Goal: Information Seeking & Learning: Learn about a topic

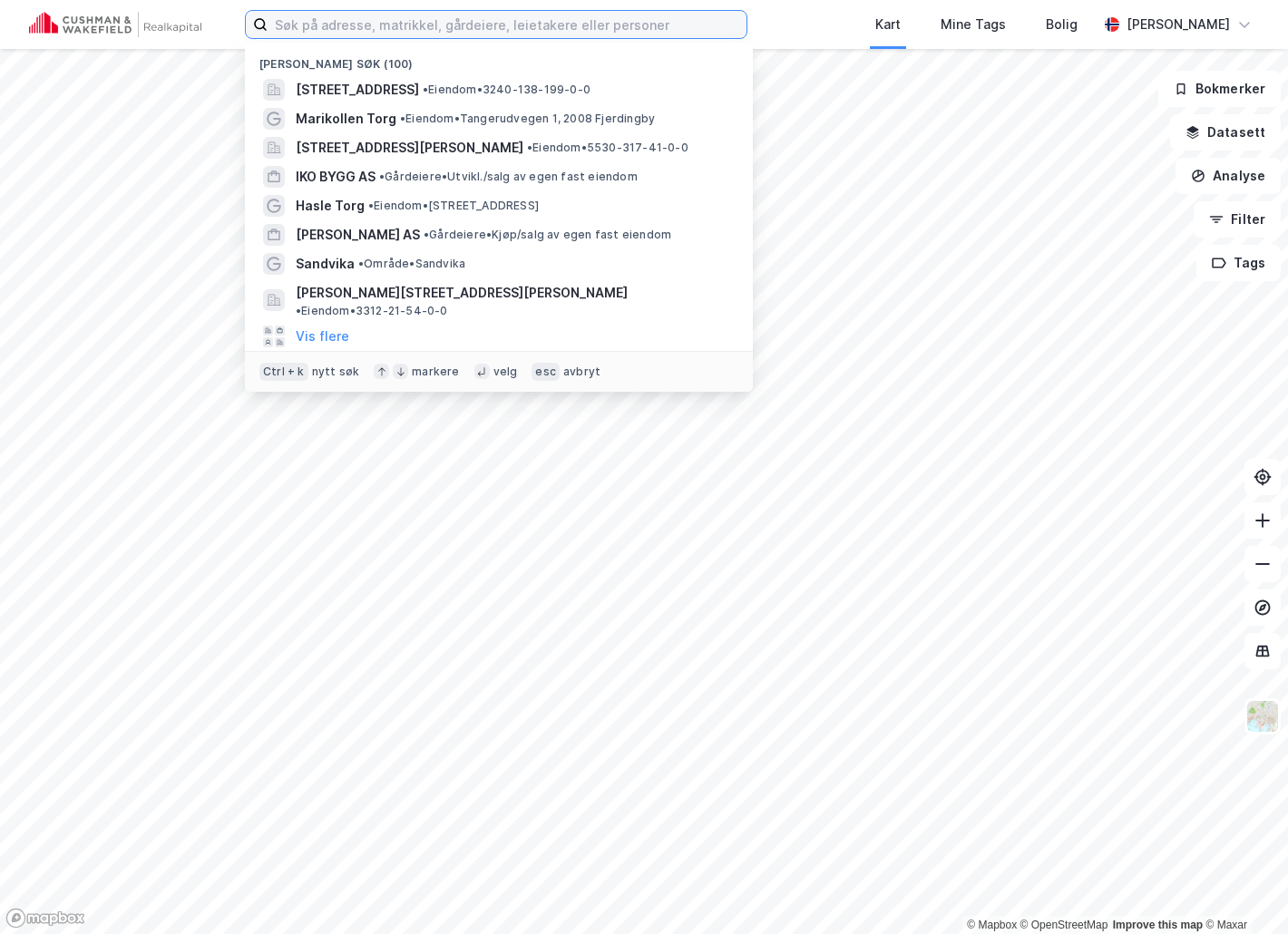
click at [458, 22] on input at bounding box center [507, 25] width 479 height 27
type input "nyvegen 1"
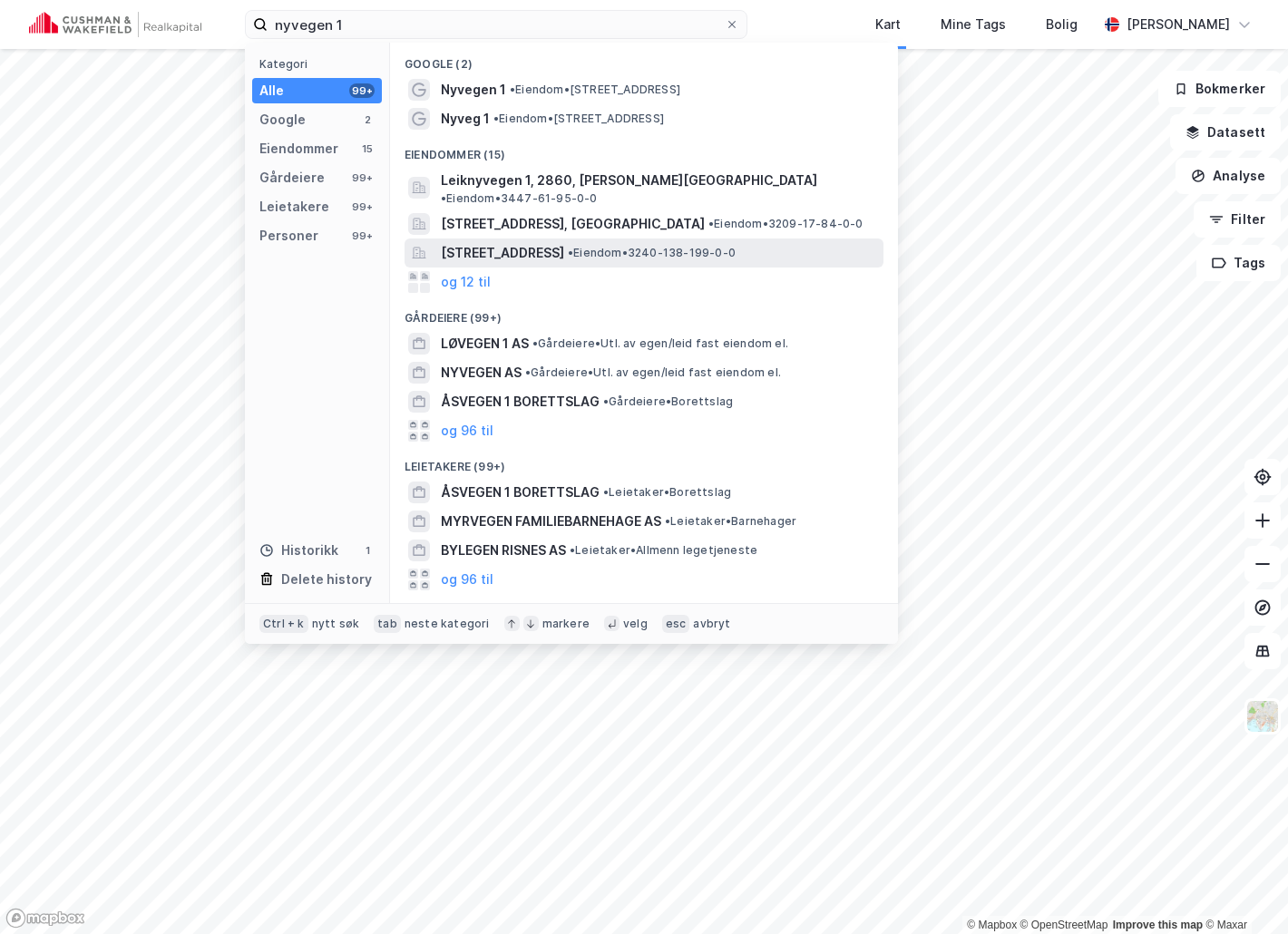
click at [493, 242] on span "[STREET_ADDRESS]" at bounding box center [503, 253] width 124 height 22
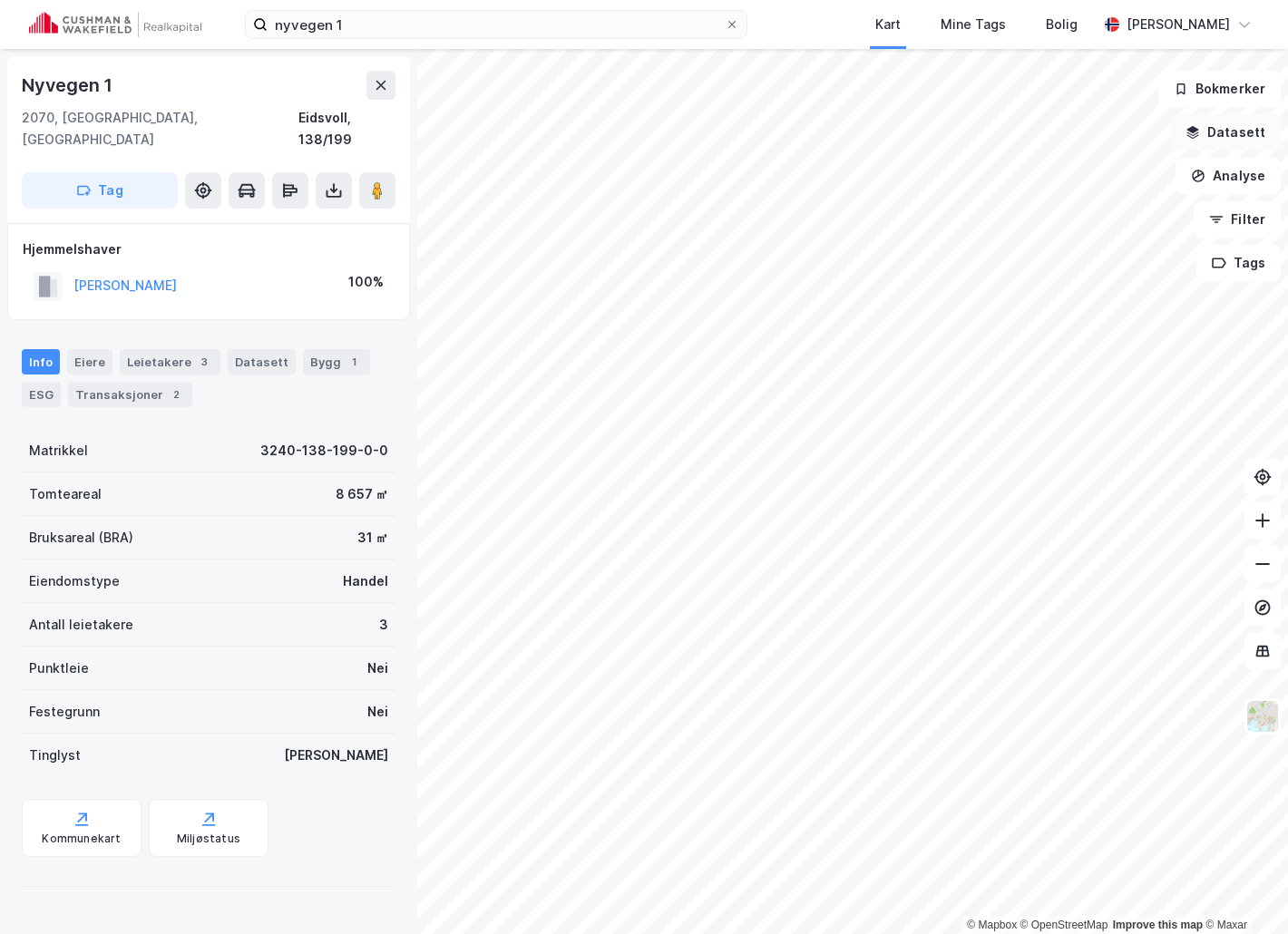
click at [1225, 136] on button "Datasett" at bounding box center [1226, 133] width 111 height 36
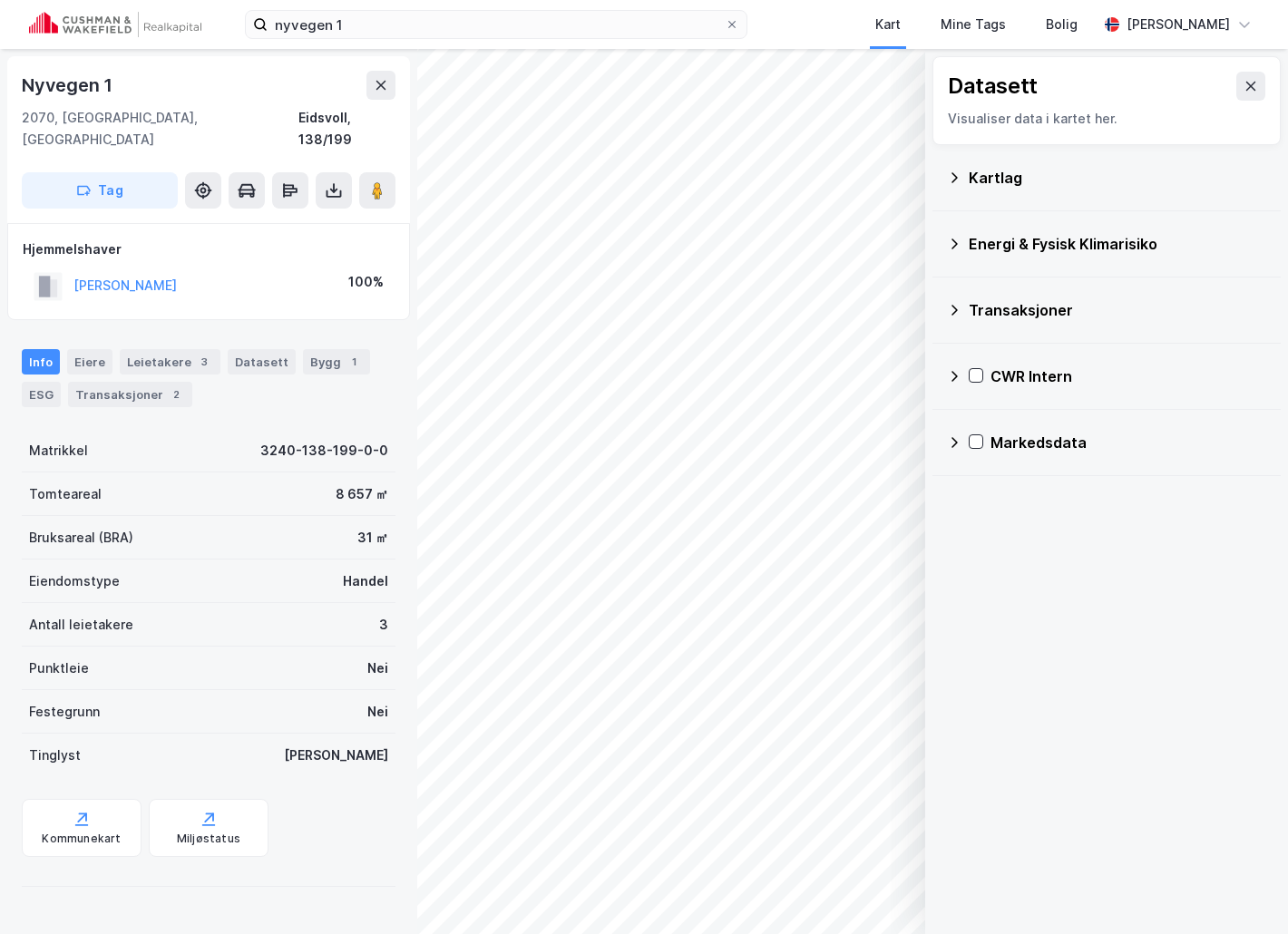
click at [949, 374] on icon at bounding box center [954, 377] width 15 height 15
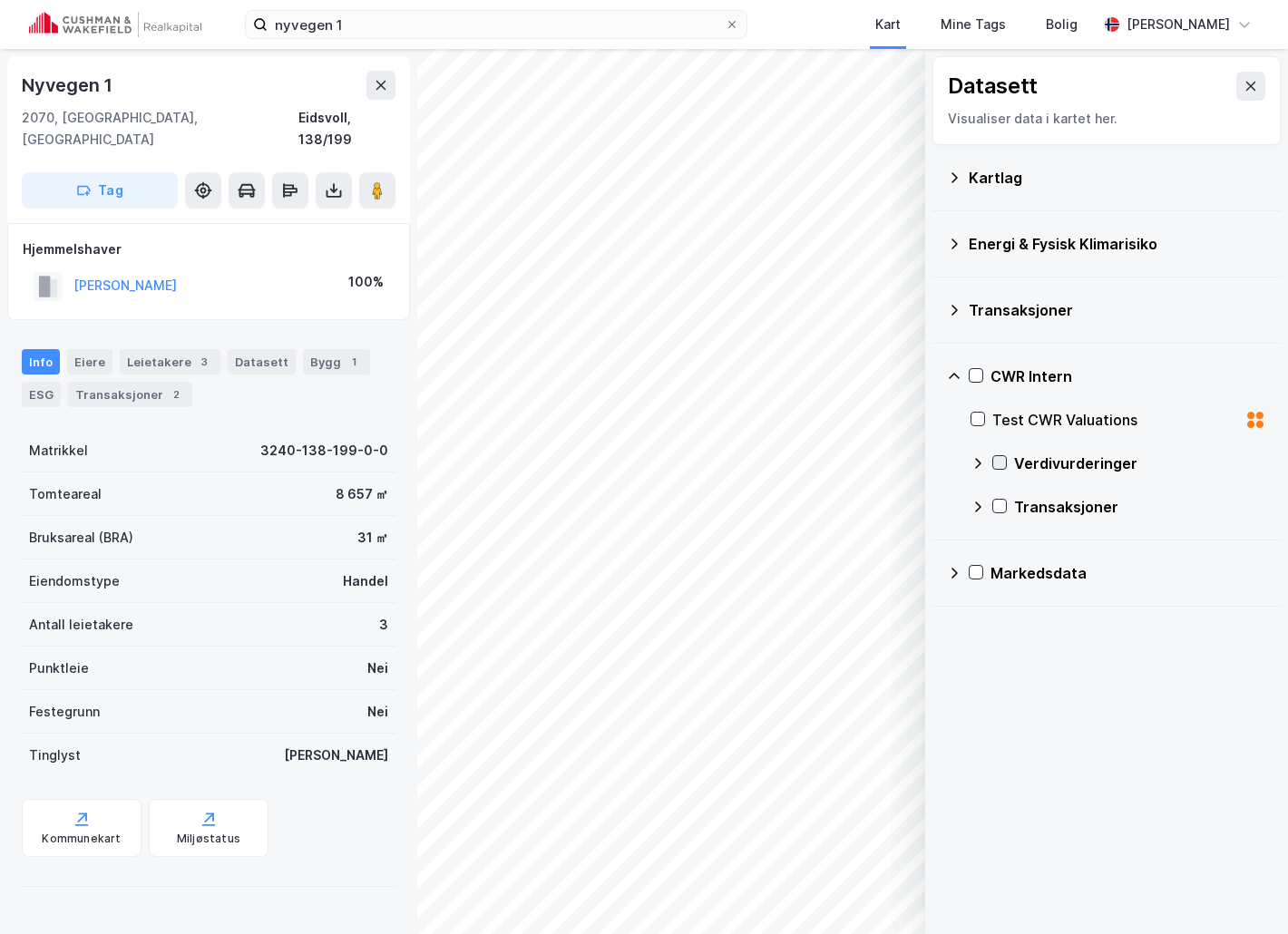
click at [1000, 466] on icon at bounding box center [1000, 463] width 10 height 6
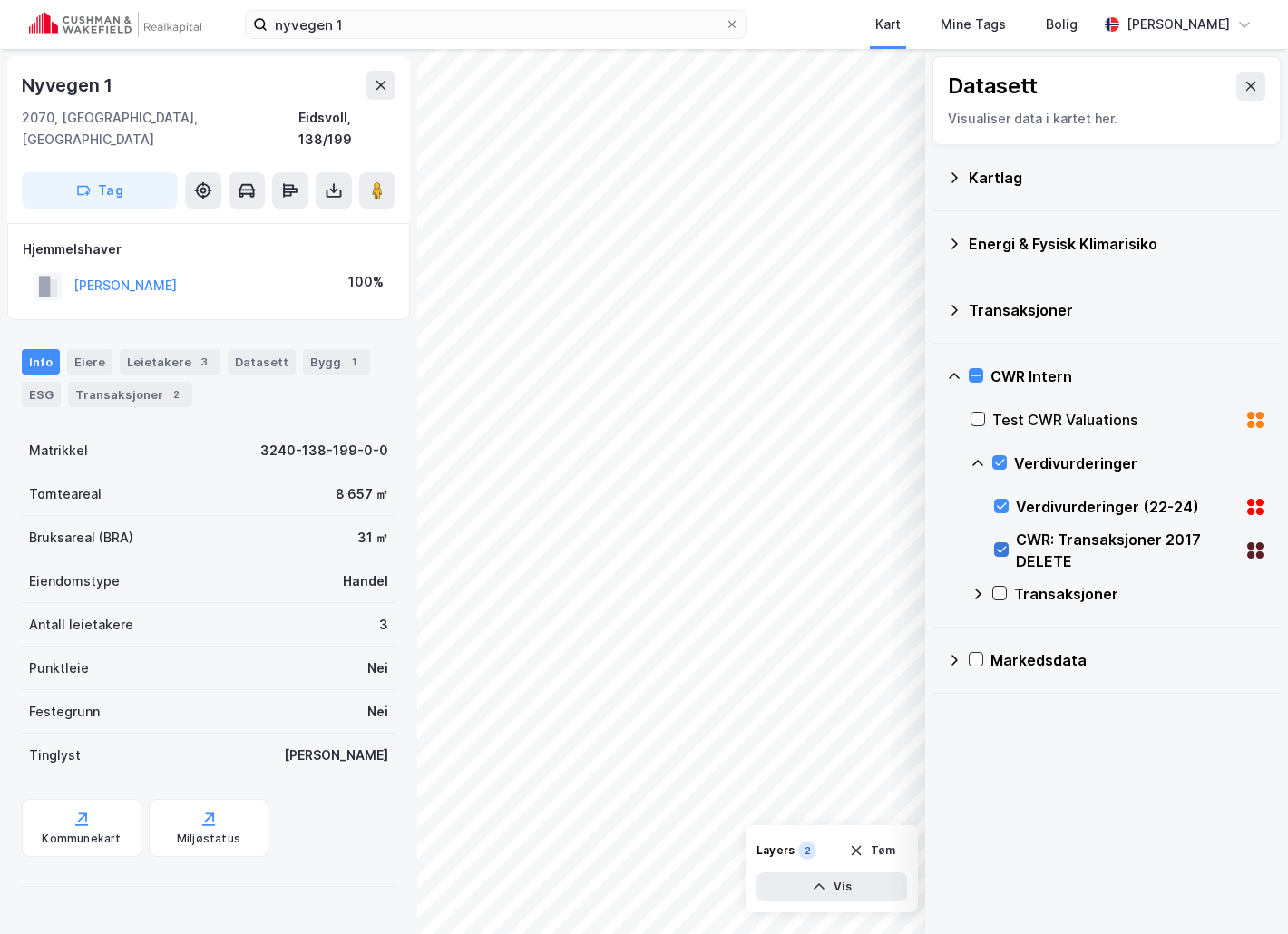
click at [1000, 546] on icon at bounding box center [1001, 549] width 13 height 13
click at [1246, 85] on icon at bounding box center [1251, 86] width 10 height 9
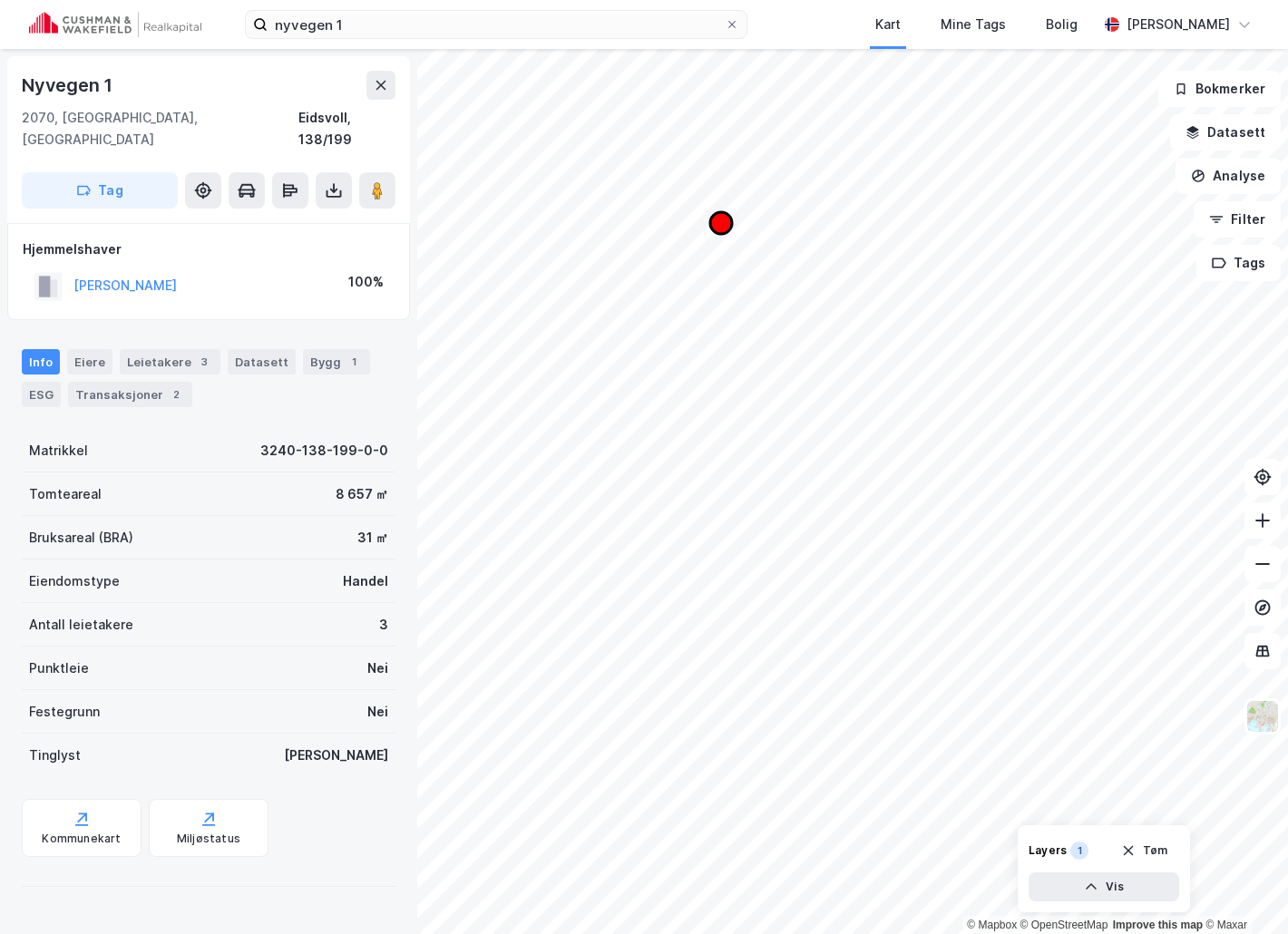
click at [719, 226] on icon "Map marker" at bounding box center [721, 223] width 22 height 22
click at [718, 223] on icon "Map marker" at bounding box center [721, 223] width 22 height 22
click at [722, 221] on icon "Map marker" at bounding box center [721, 223] width 22 height 22
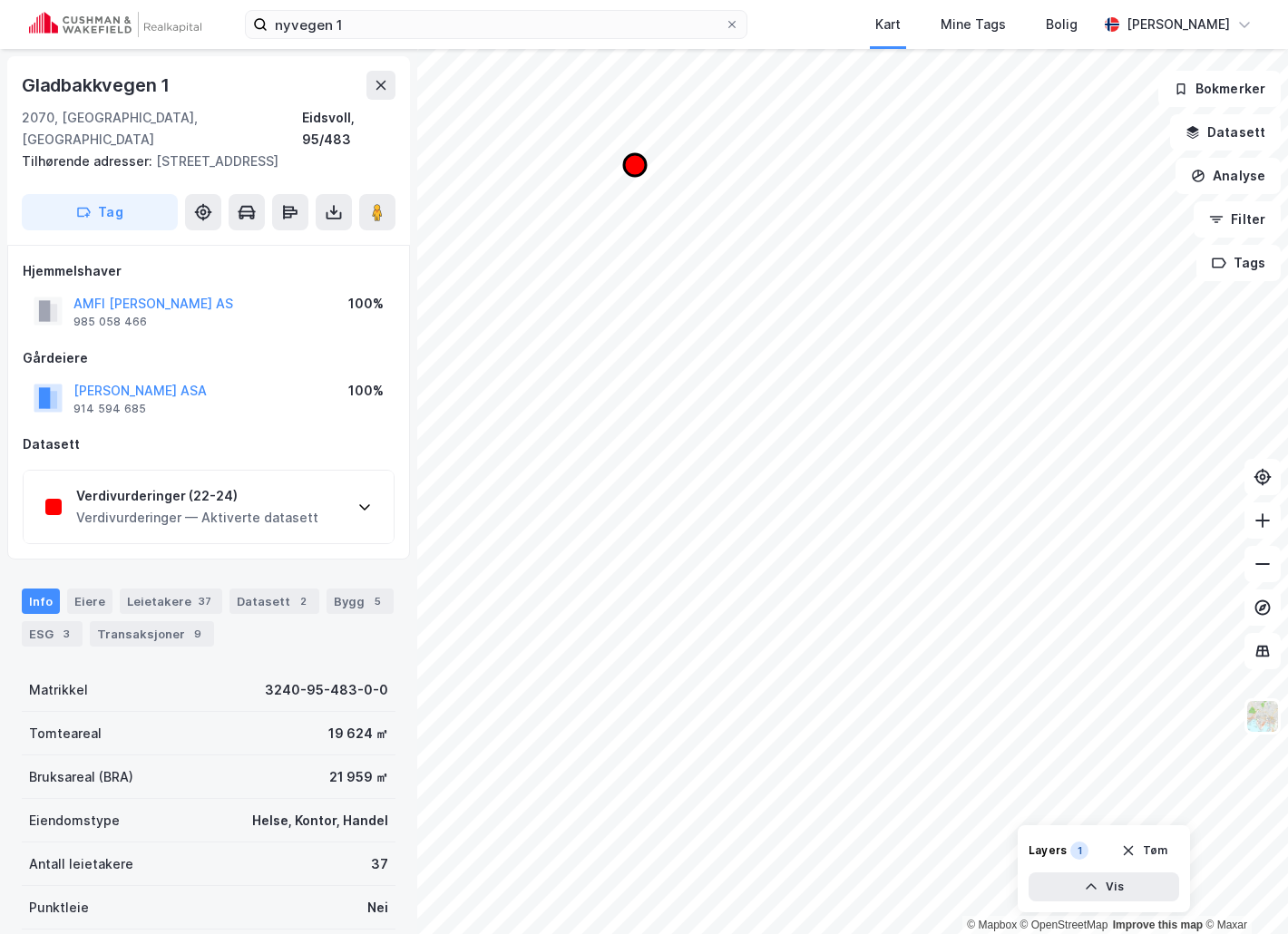
click at [633, 168] on icon "Map marker" at bounding box center [635, 166] width 22 height 22
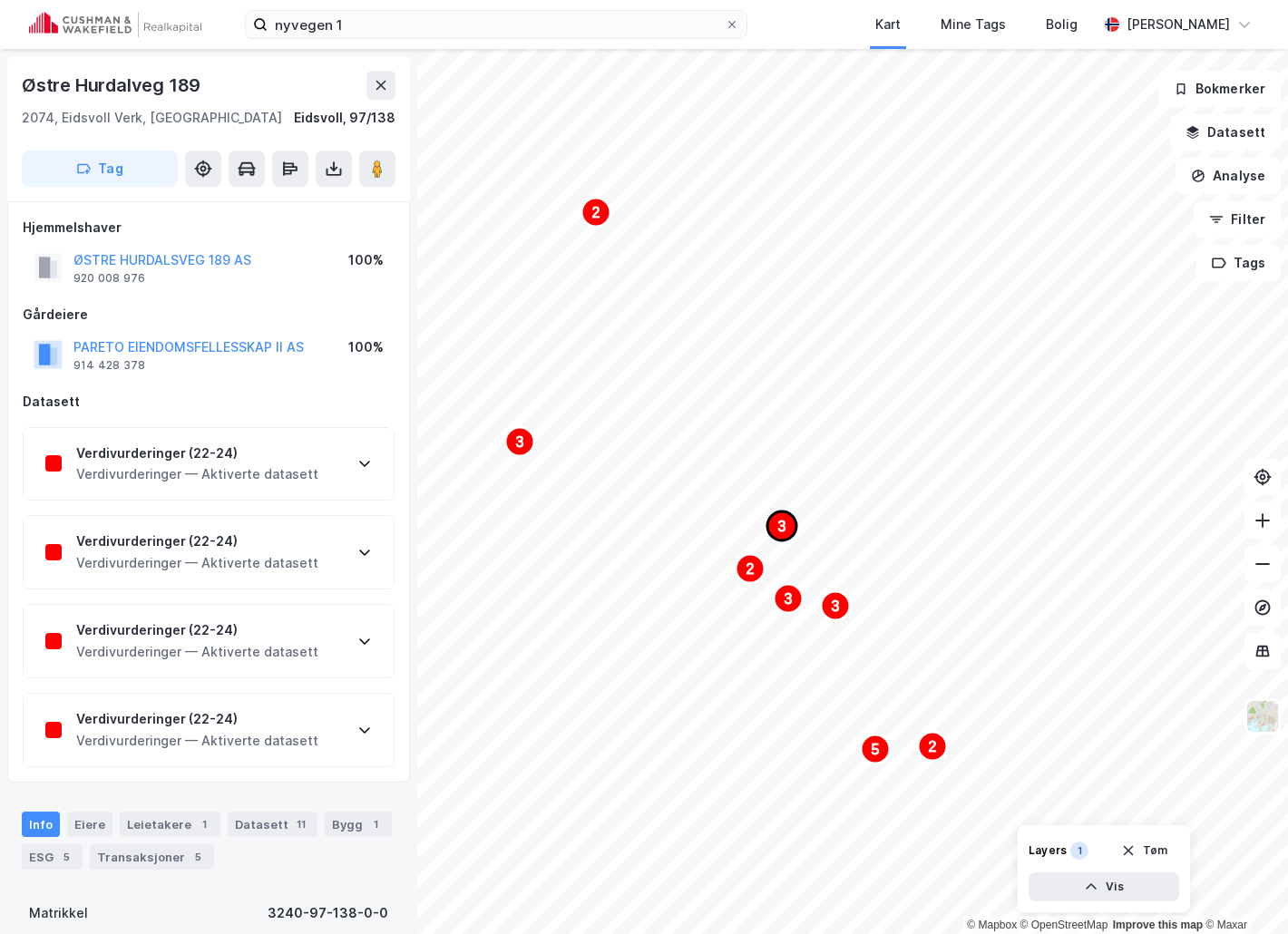
click at [786, 526] on text "3" at bounding box center [782, 527] width 8 height 15
click at [692, 414] on icon "Map marker" at bounding box center [697, 414] width 22 height 22
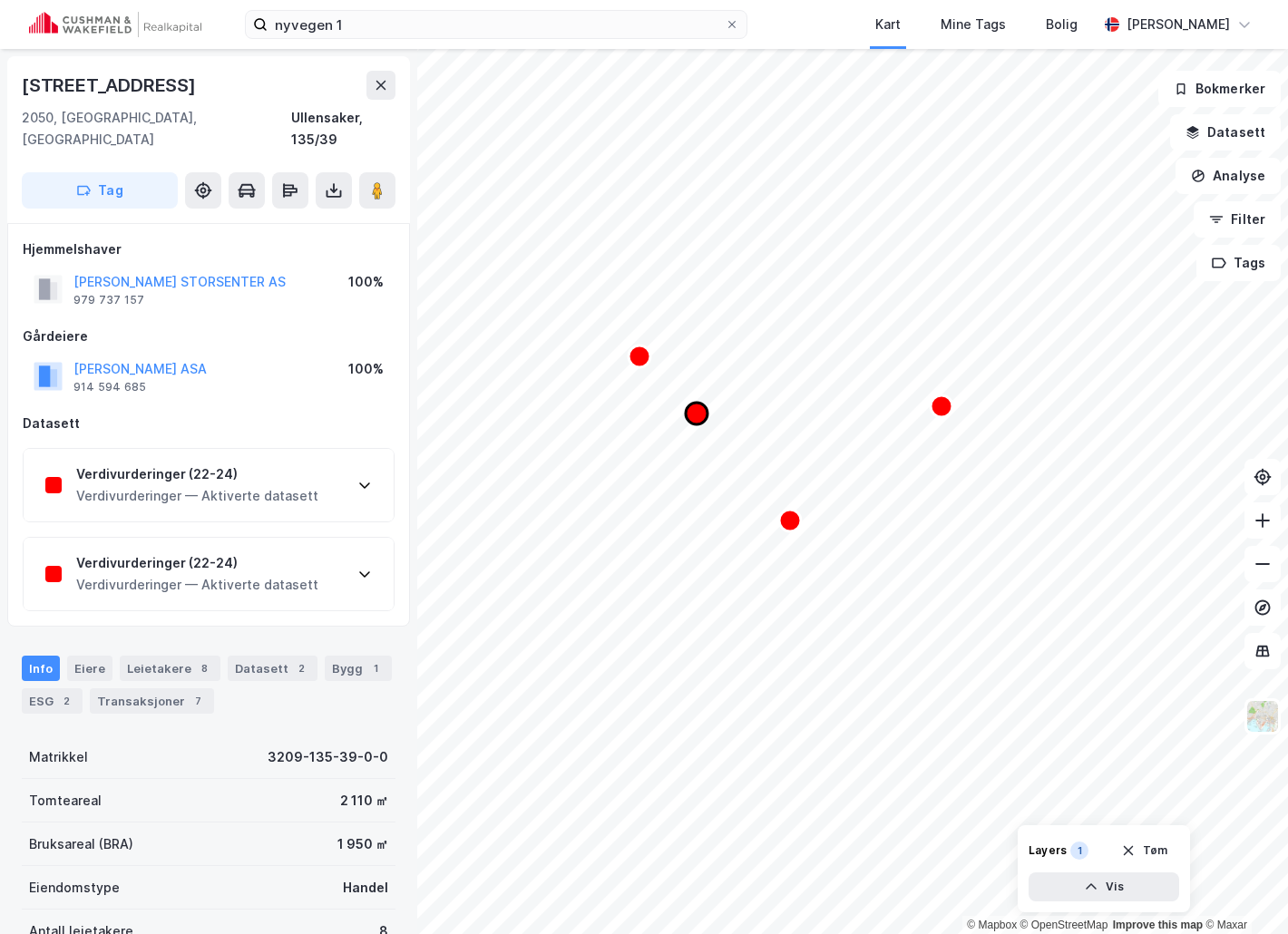
click at [692, 414] on icon "Map marker" at bounding box center [697, 414] width 22 height 22
click at [941, 406] on icon "Map marker" at bounding box center [941, 407] width 22 height 22
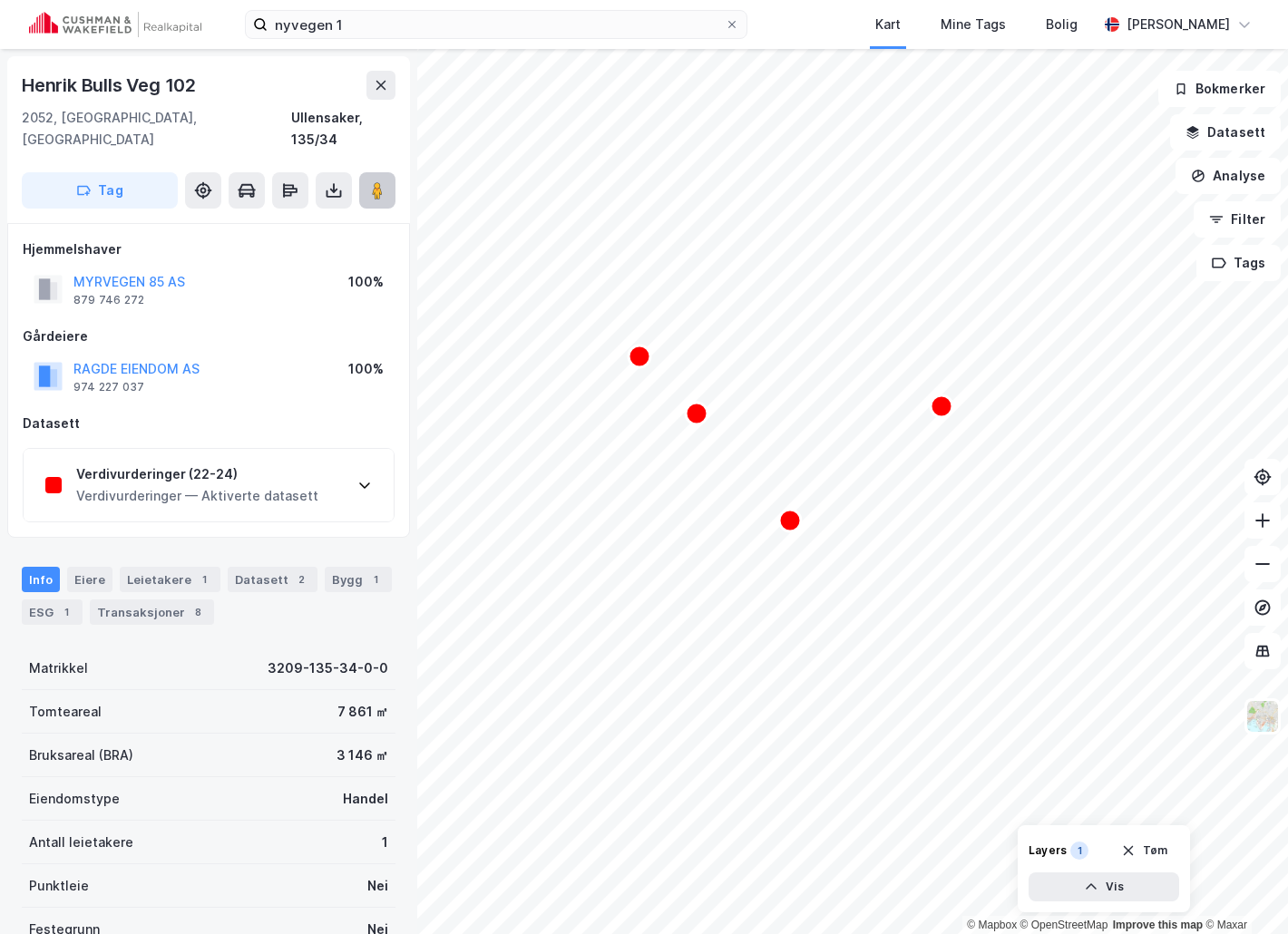
click at [369, 181] on icon at bounding box center [377, 190] width 18 height 18
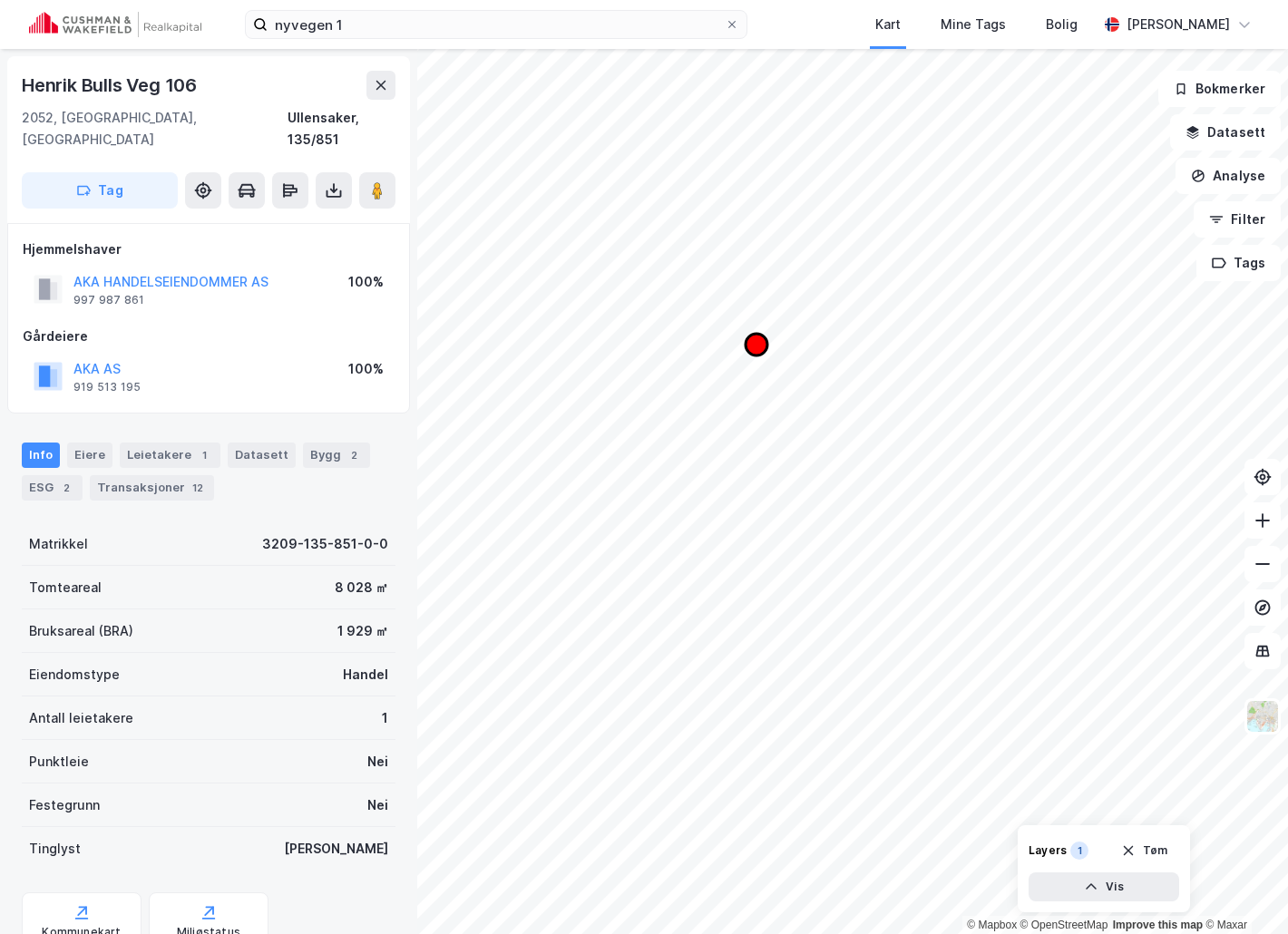
click at [755, 340] on icon "Map marker" at bounding box center [757, 345] width 22 height 22
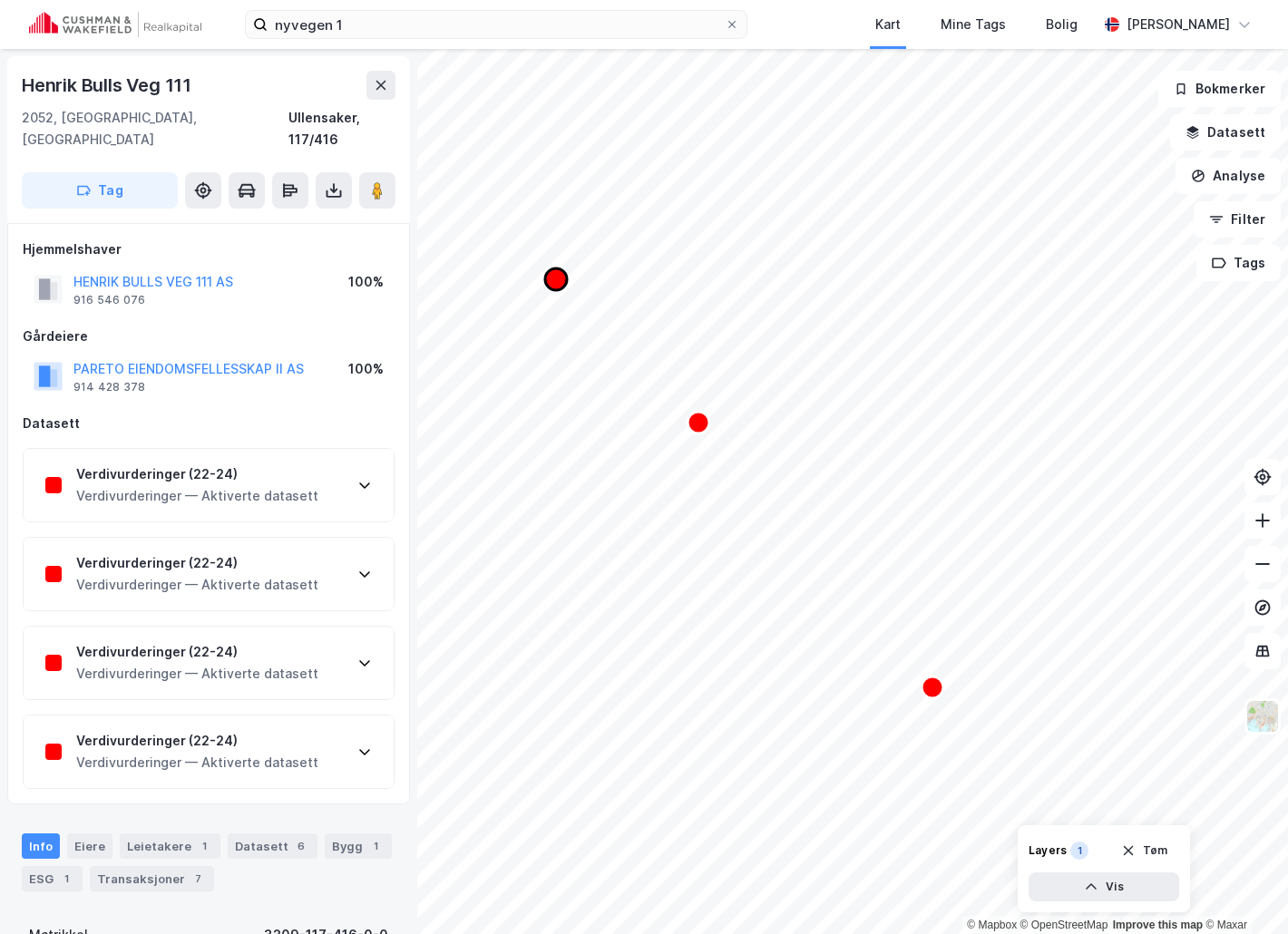
click at [551, 287] on icon "Map marker" at bounding box center [556, 279] width 22 height 22
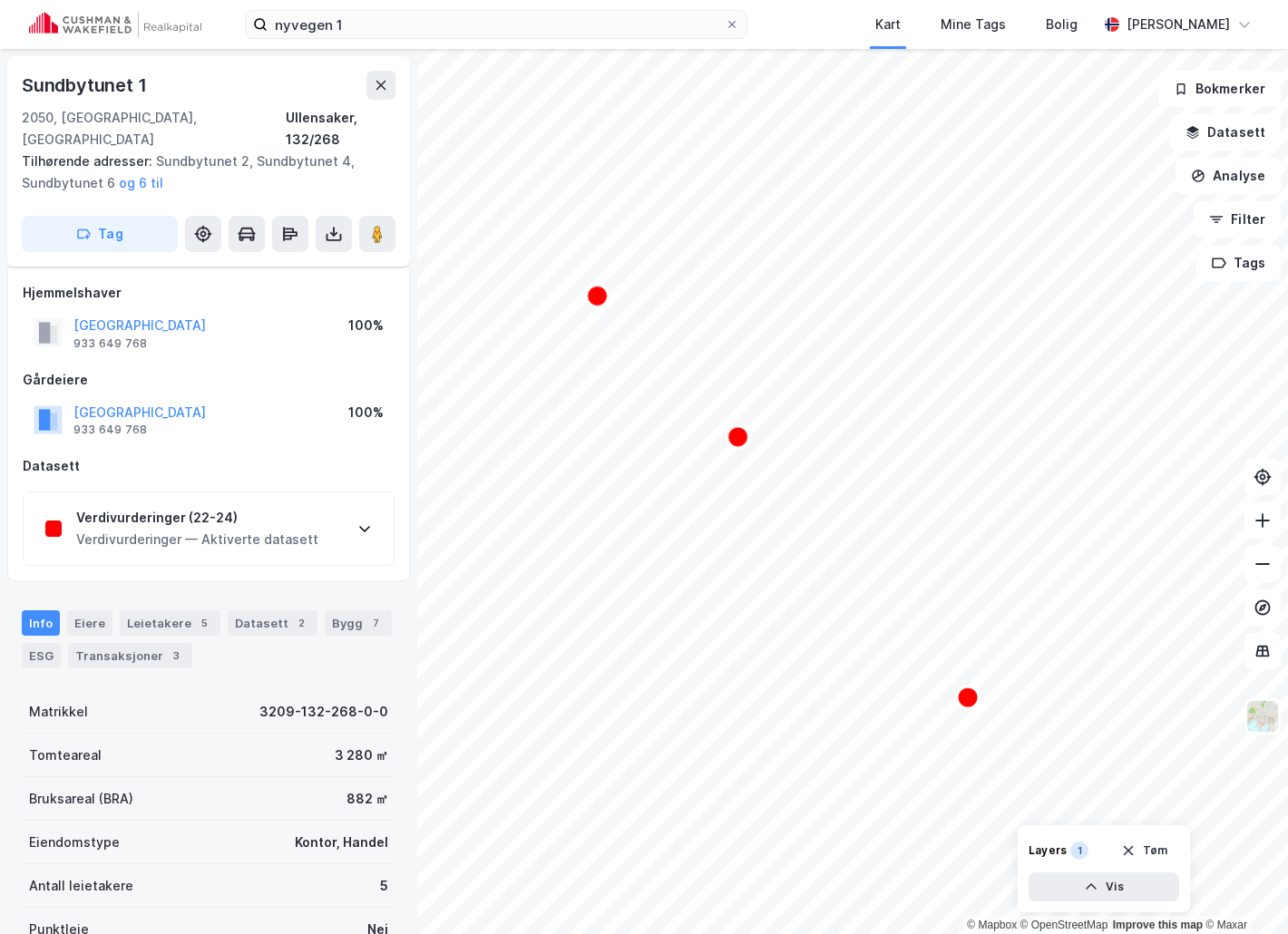
scroll to position [34, 0]
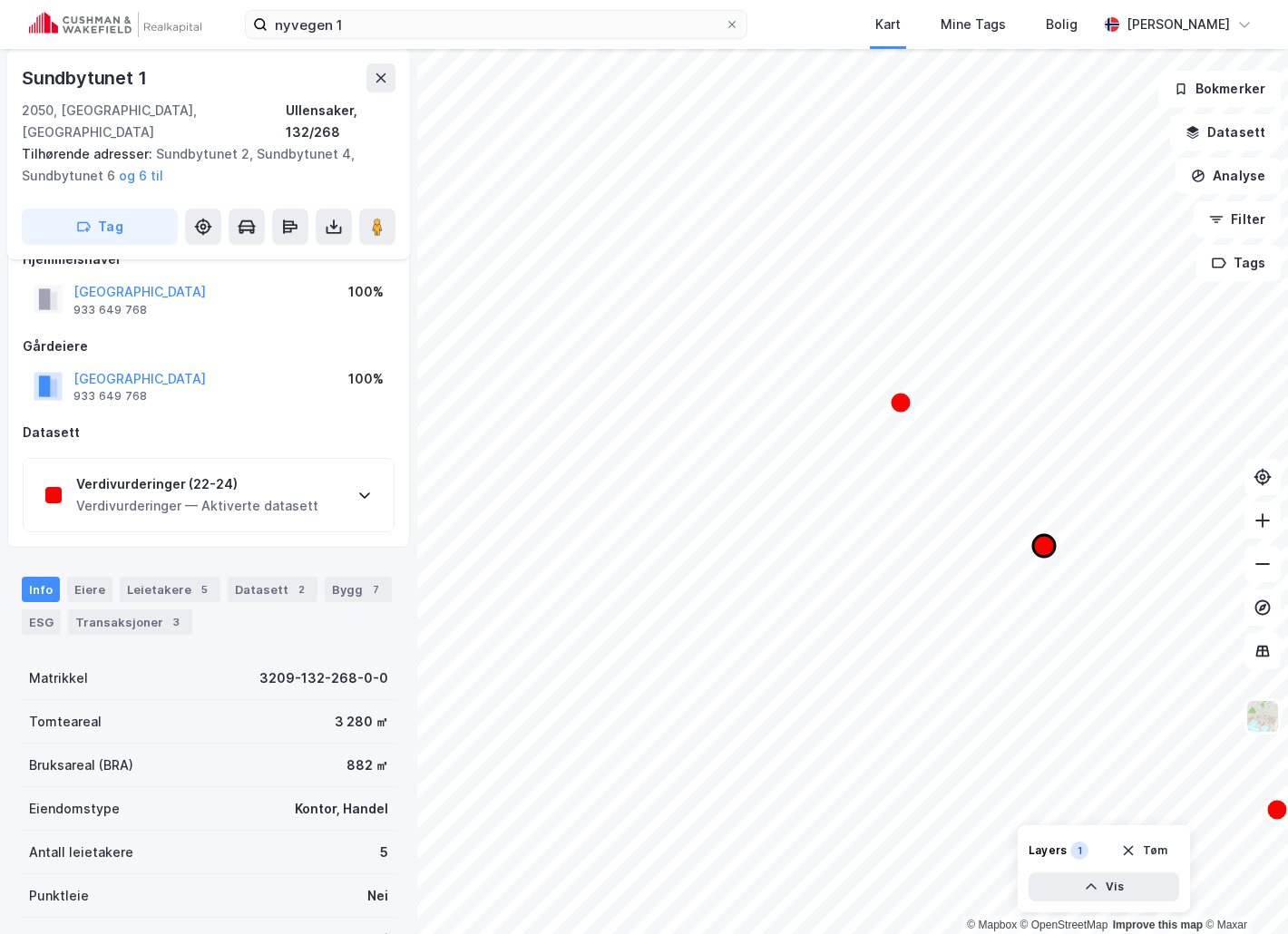
click at [1042, 544] on icon "Map marker" at bounding box center [1044, 546] width 22 height 22
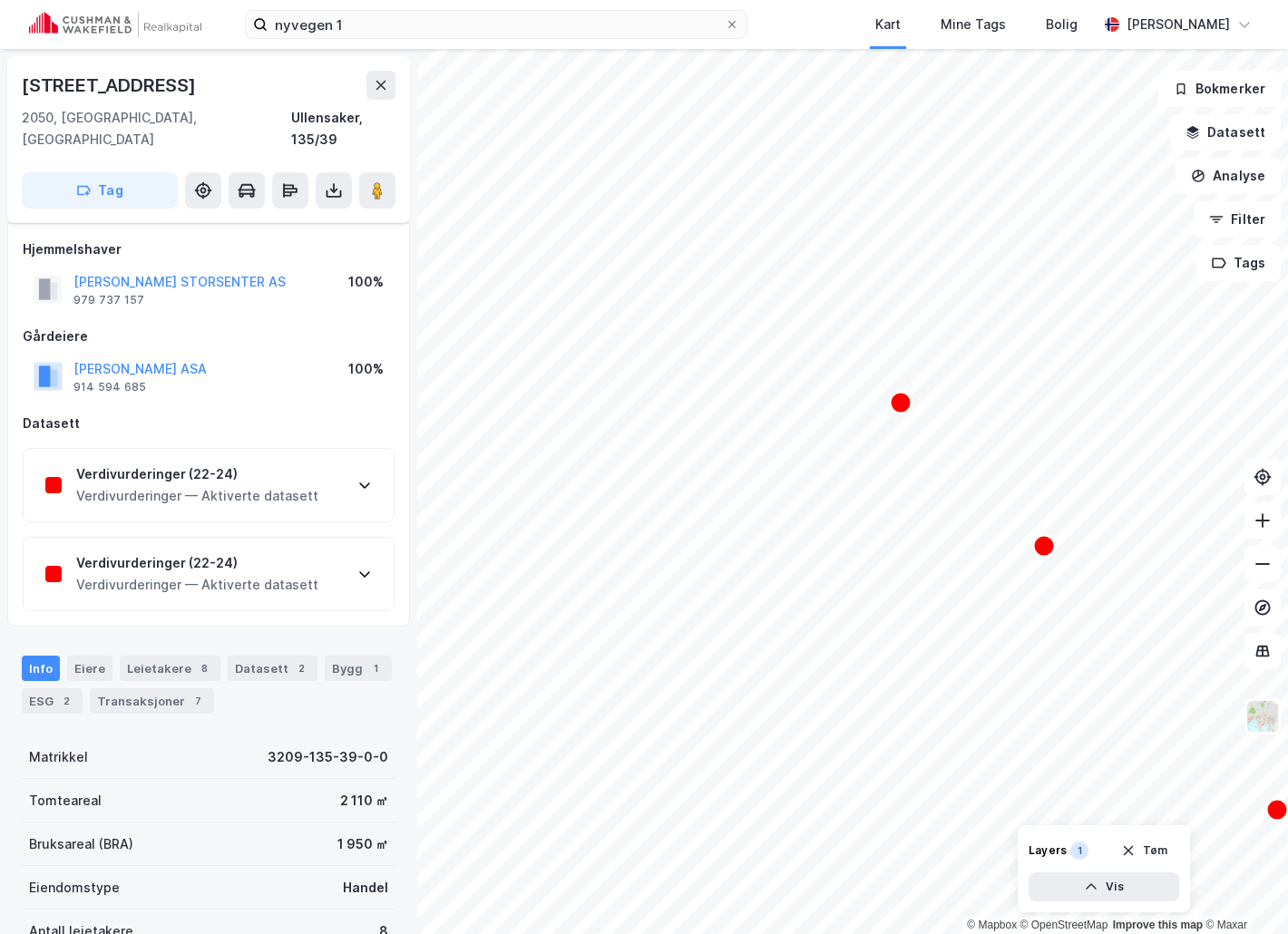
scroll to position [34, 0]
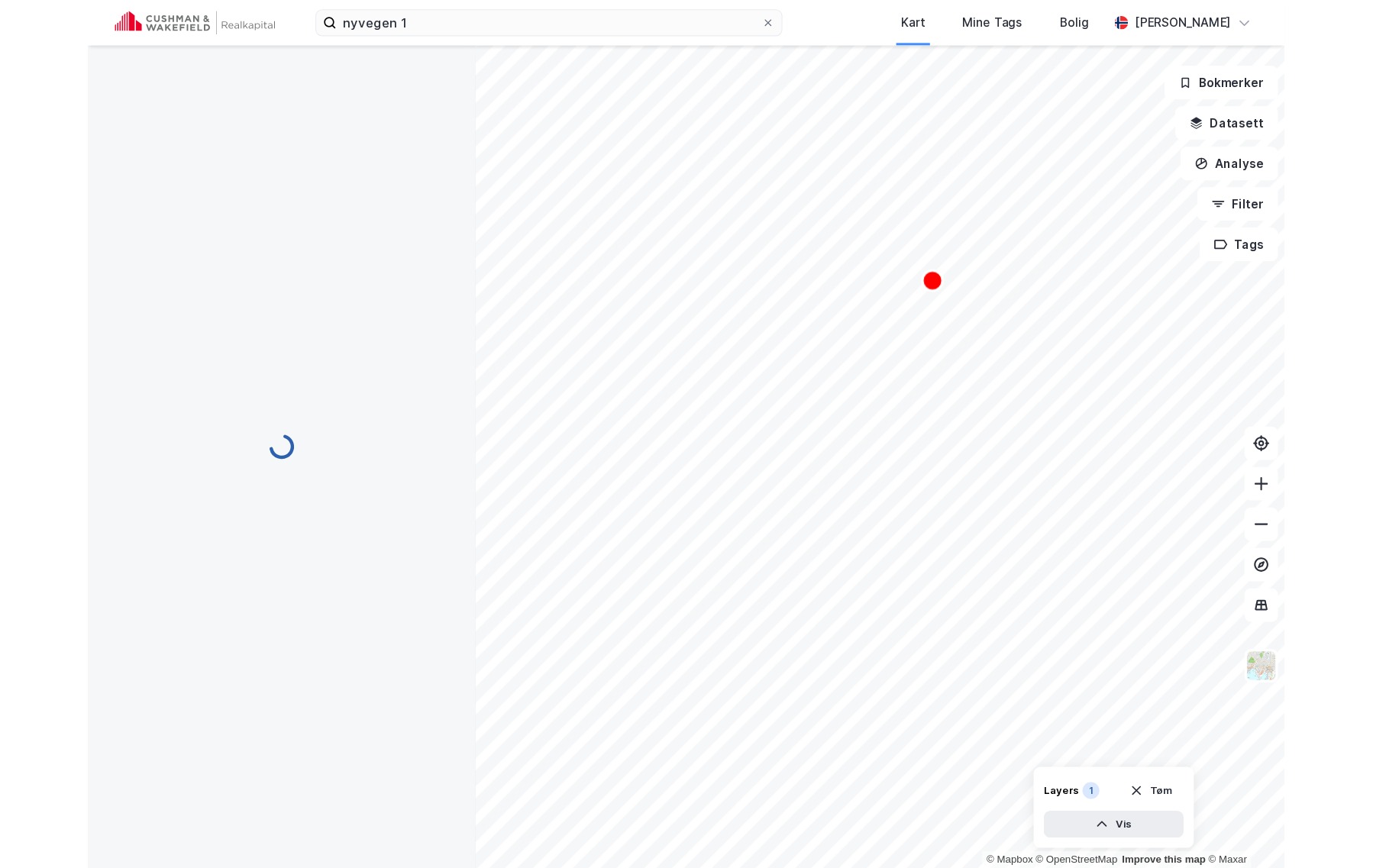
scroll to position [28, 0]
